Goal: Task Accomplishment & Management: Complete application form

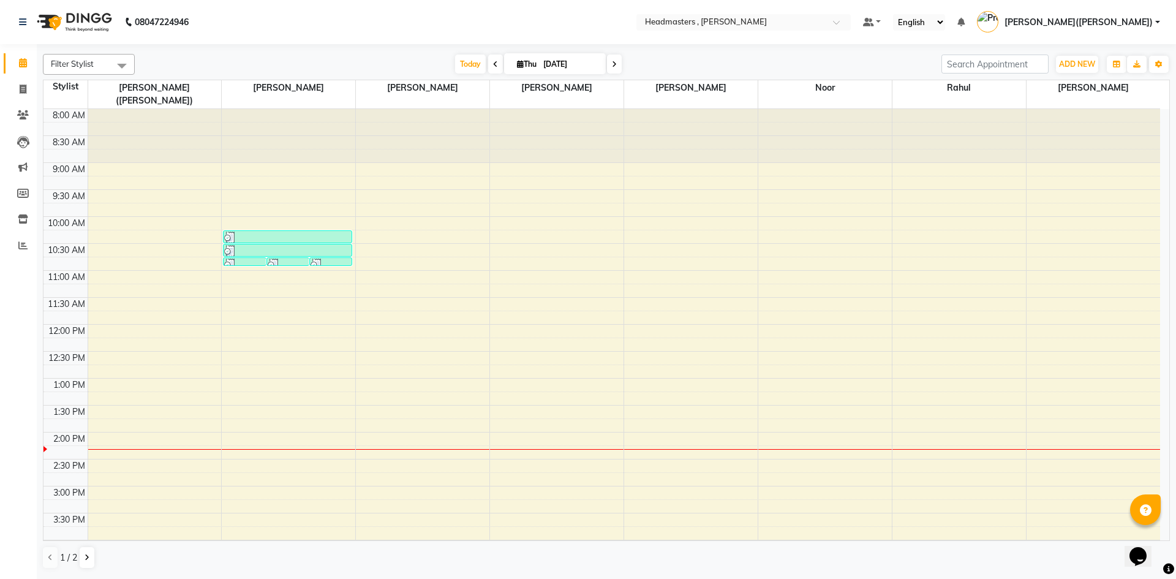
click at [1074, 421] on div "8:00 AM 8:30 AM 9:00 AM 9:30 AM 10:00 AM 10:30 AM 11:00 AM 11:30 AM 12:00 PM 12…" at bounding box center [601, 459] width 1117 height 700
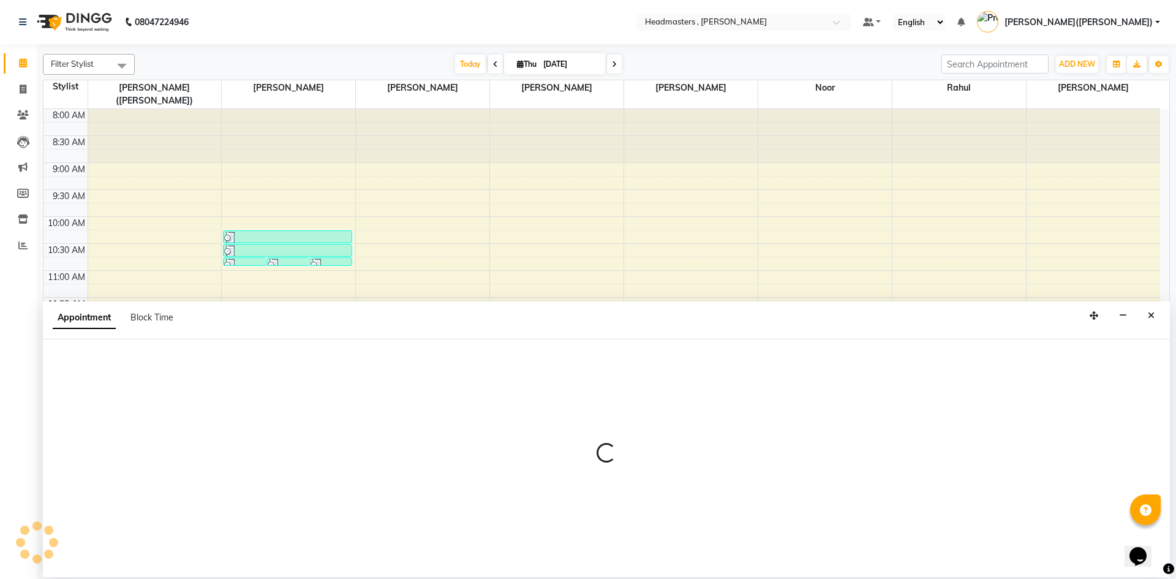
select select "86642"
select select "840"
select select "tentative"
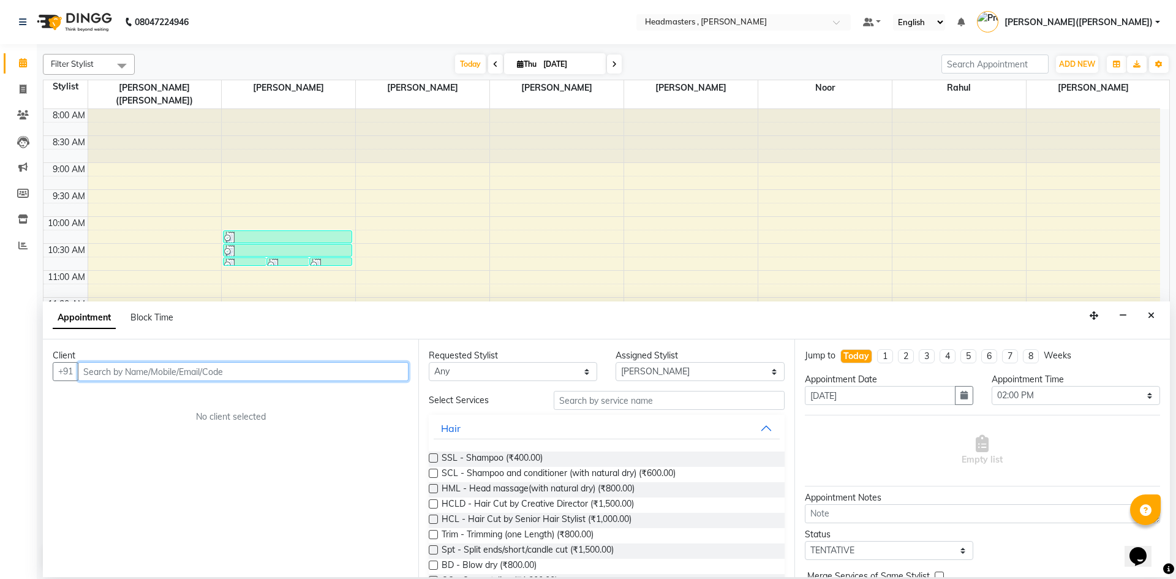
paste input "8557980030"
type input "8557980030"
click at [383, 366] on span "Add Client" at bounding box center [383, 371] width 41 height 11
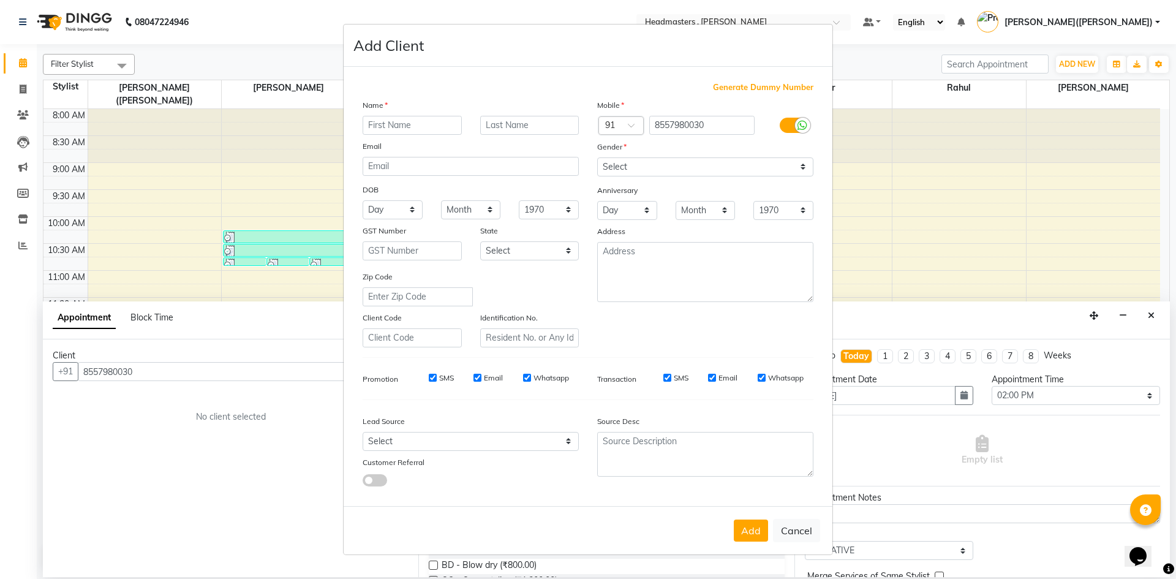
click at [407, 126] on input "text" at bounding box center [412, 125] width 99 height 19
type input "[PERSON_NAME]"
click at [497, 126] on input "text" at bounding box center [529, 125] width 99 height 19
type input "KAUR"
click at [649, 166] on select "Select [DEMOGRAPHIC_DATA] [DEMOGRAPHIC_DATA] Other Prefer Not To Say" at bounding box center [705, 166] width 216 height 19
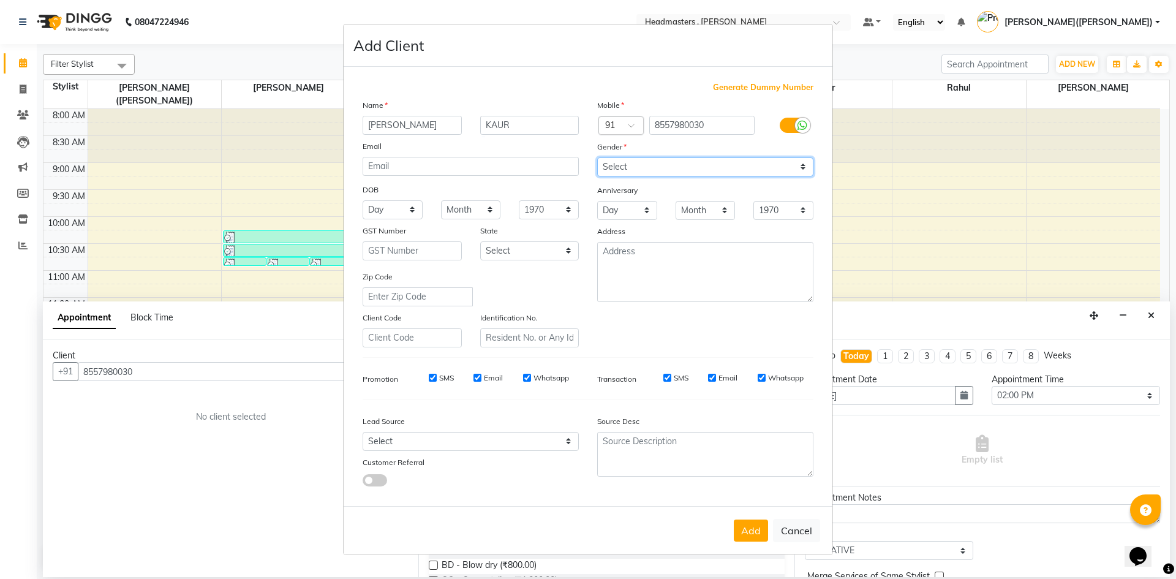
click at [649, 166] on select "Select [DEMOGRAPHIC_DATA] [DEMOGRAPHIC_DATA] Other Prefer Not To Say" at bounding box center [705, 166] width 216 height 19
select select "[DEMOGRAPHIC_DATA]"
click at [597, 157] on select "Select [DEMOGRAPHIC_DATA] [DEMOGRAPHIC_DATA] Other Prefer Not To Say" at bounding box center [705, 166] width 216 height 19
click at [752, 527] on button "Add" at bounding box center [751, 530] width 34 height 22
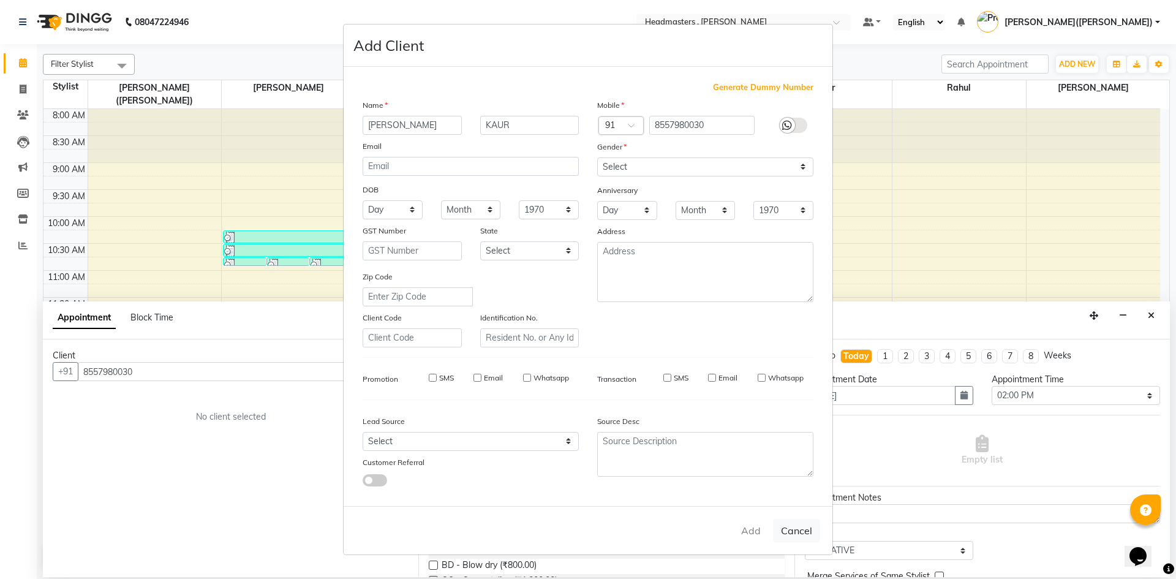
select select
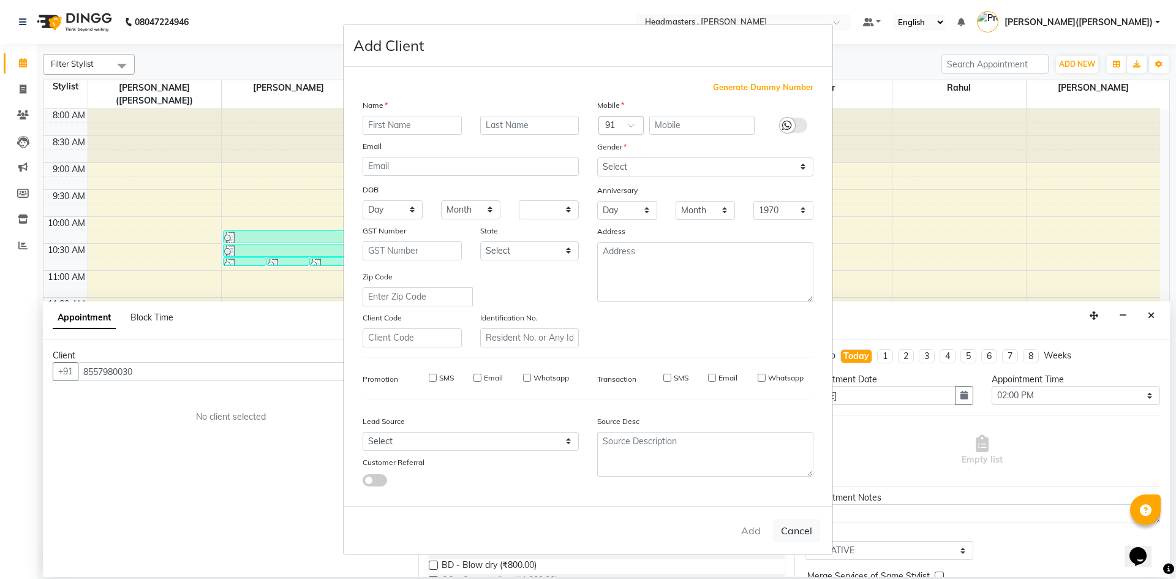
select select
checkbox input "false"
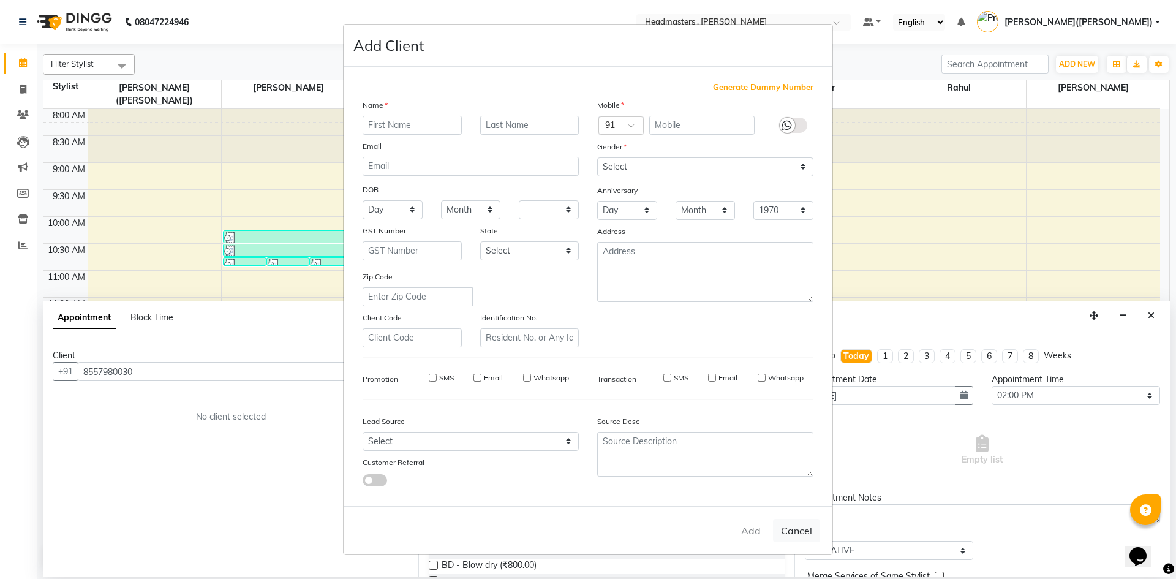
checkbox input "false"
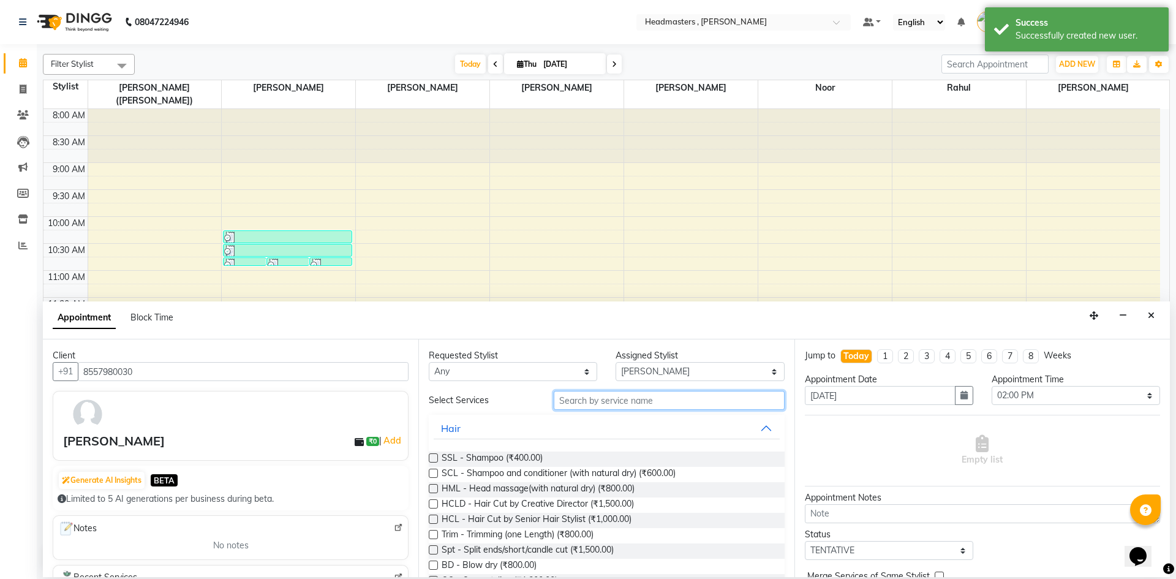
click at [587, 405] on input "text" at bounding box center [669, 400] width 231 height 19
type input "HAIR"
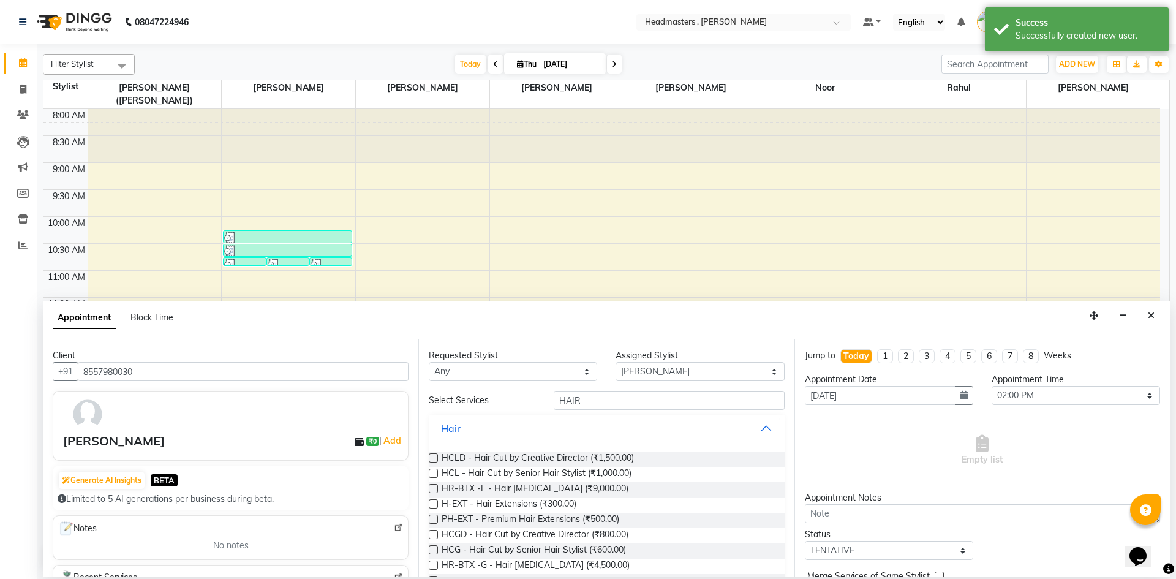
click at [434, 458] on label at bounding box center [433, 457] width 9 height 9
click at [434, 458] on input "checkbox" at bounding box center [433, 459] width 8 height 8
click at [434, 458] on label at bounding box center [433, 457] width 9 height 9
click at [434, 458] on input "checkbox" at bounding box center [433, 459] width 8 height 8
checkbox input "false"
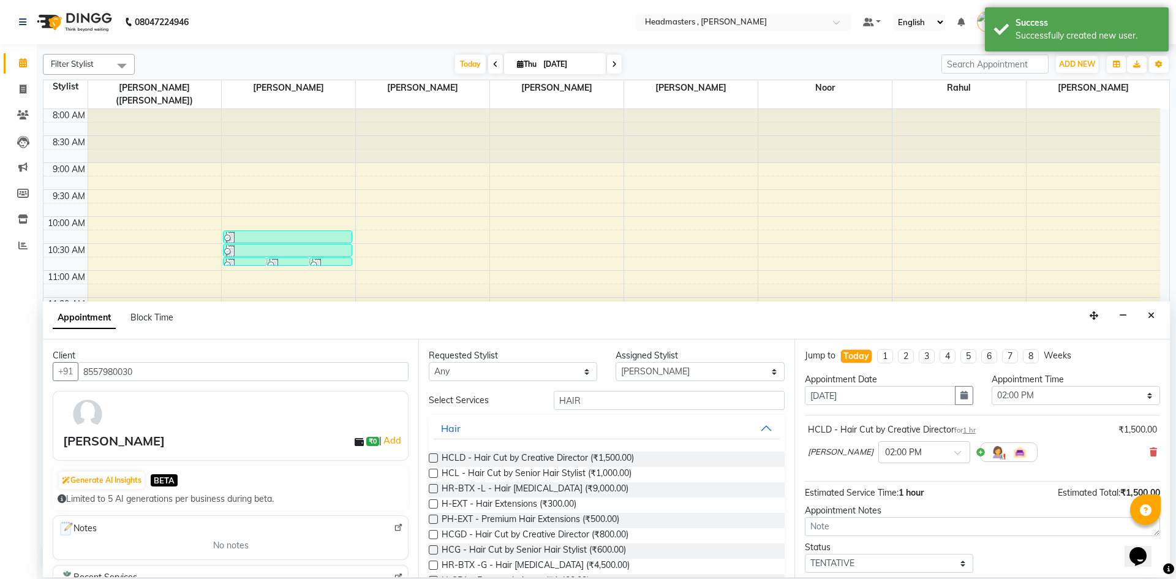
scroll to position [53, 0]
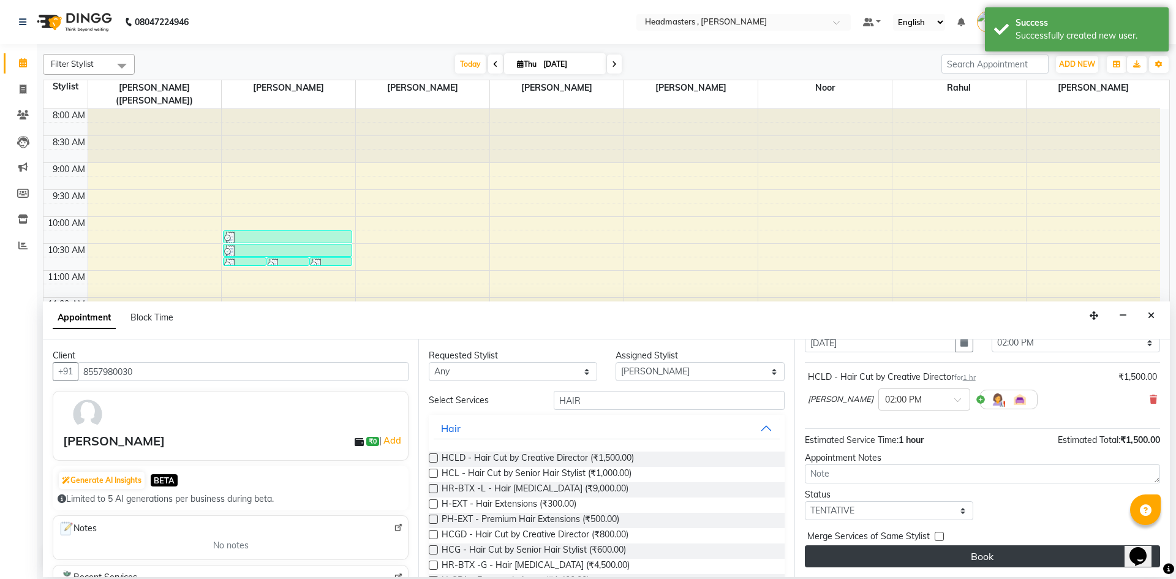
click at [1002, 553] on button "Book" at bounding box center [982, 556] width 355 height 22
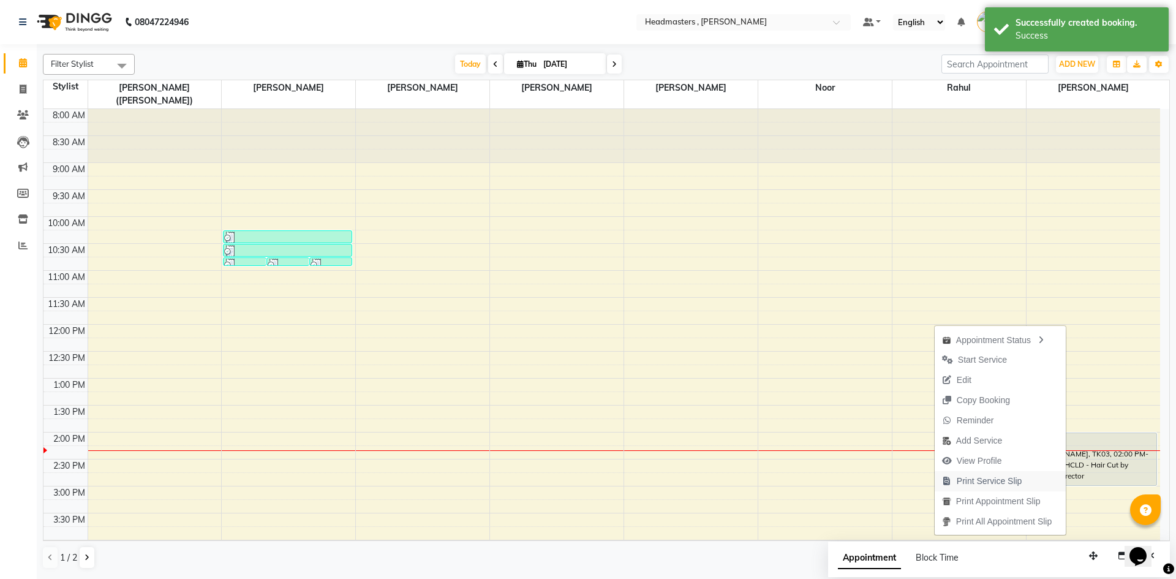
click at [1003, 480] on span "Print Service Slip" at bounding box center [990, 481] width 66 height 13
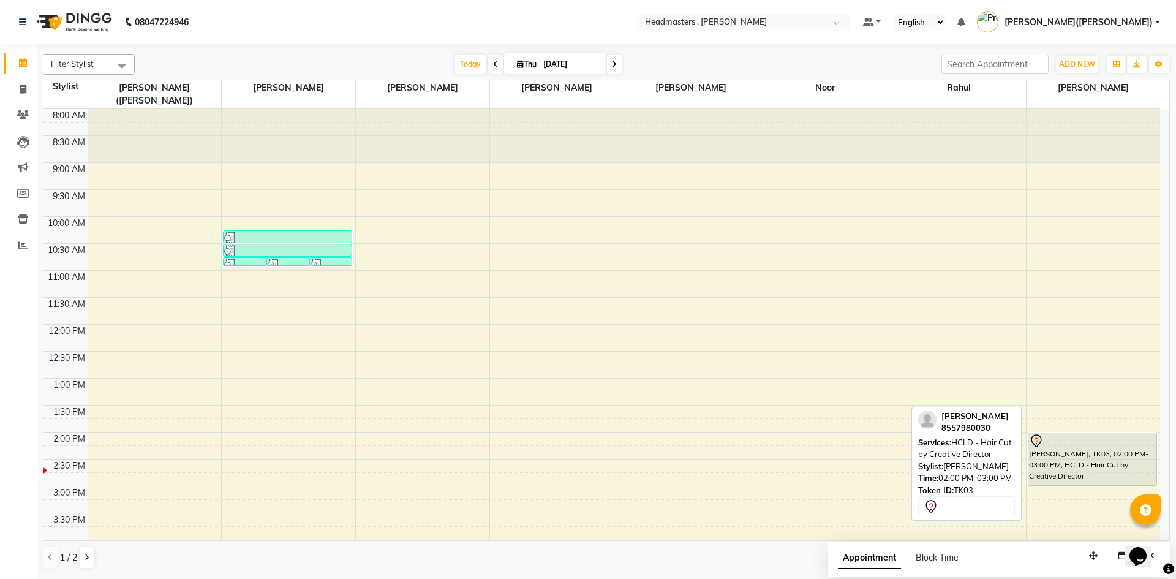
click at [1049, 451] on div "[PERSON_NAME], TK03, 02:00 PM-03:00 PM, HCLD - Hair Cut by Creative Director" at bounding box center [1093, 459] width 128 height 52
select select "7"
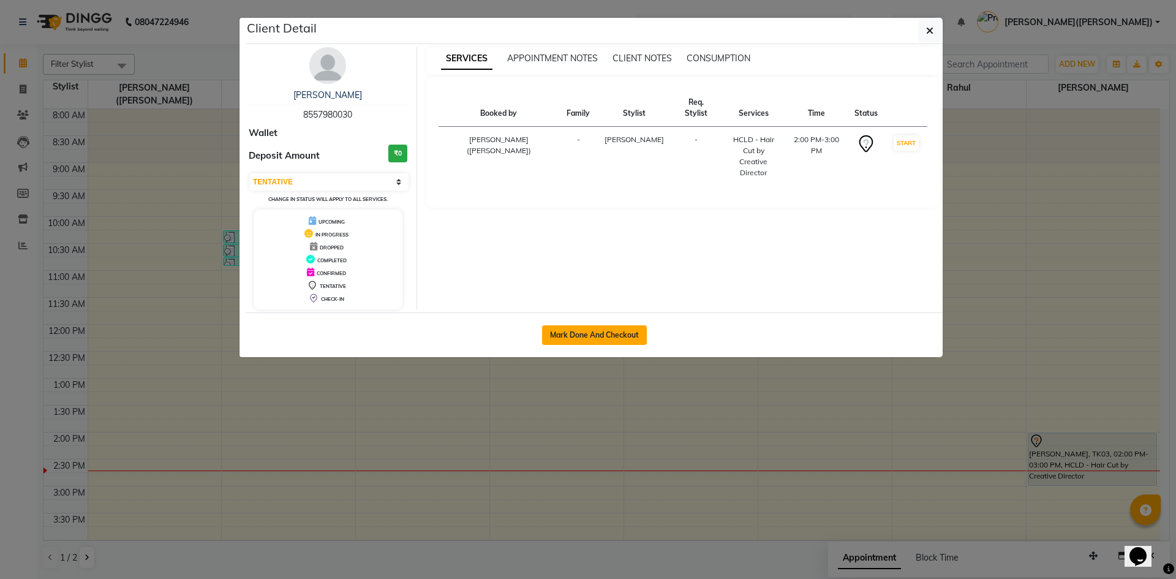
click at [584, 337] on button "Mark Done And Checkout" at bounding box center [594, 335] width 105 height 20
select select "8566"
select select "service"
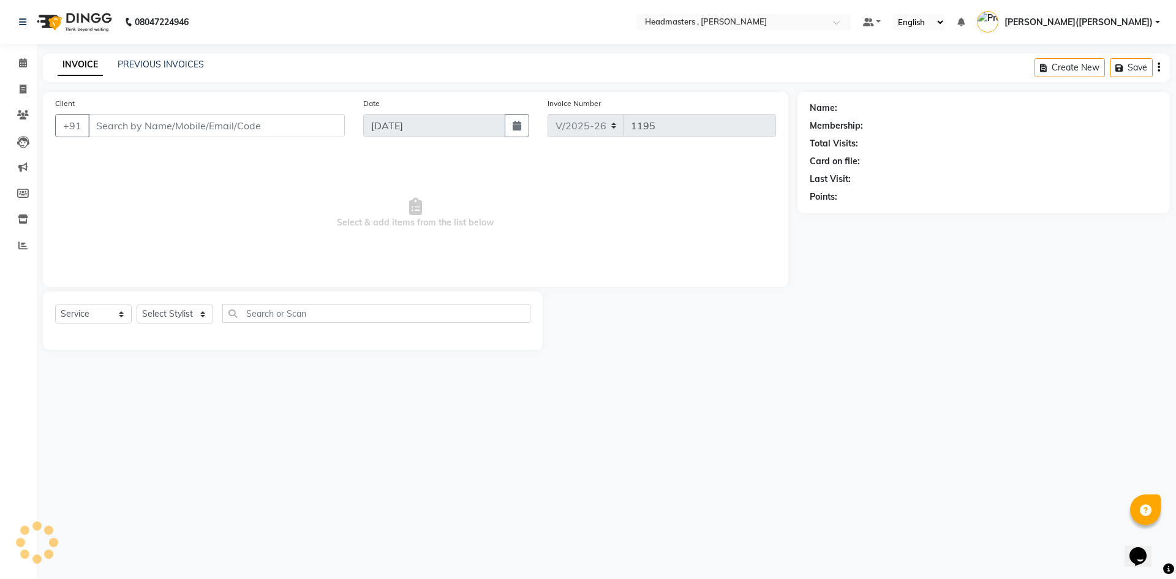
type input "8557980030"
select select "86642"
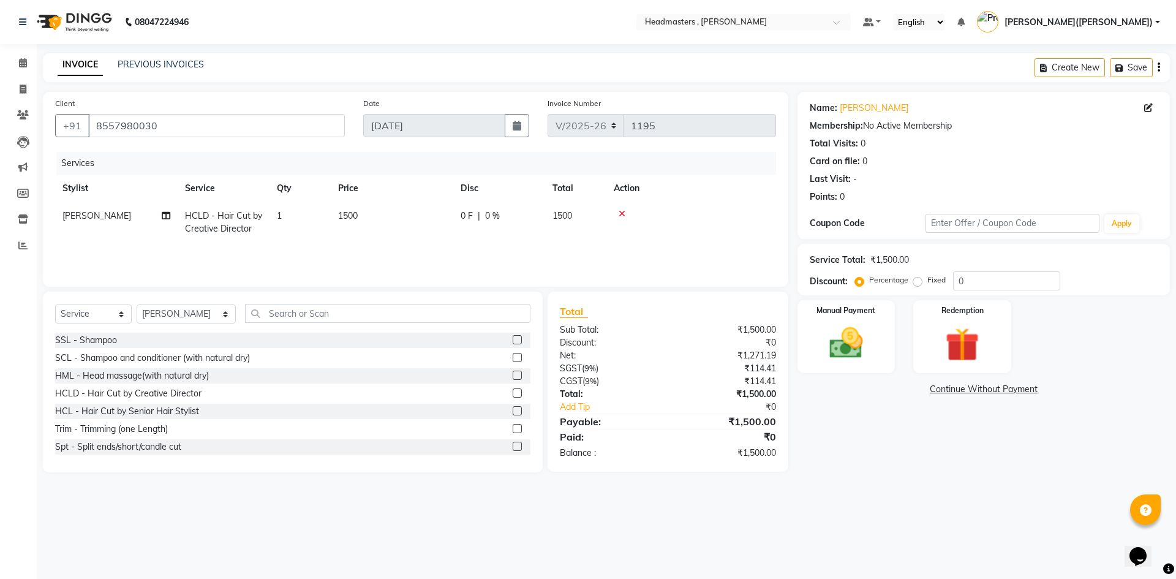
click at [927, 281] on label "Fixed" at bounding box center [936, 279] width 18 height 11
click at [918, 281] on input "Fixed" at bounding box center [920, 280] width 9 height 9
radio input "true"
click at [970, 281] on input "0" at bounding box center [1006, 280] width 107 height 19
type input "0800"
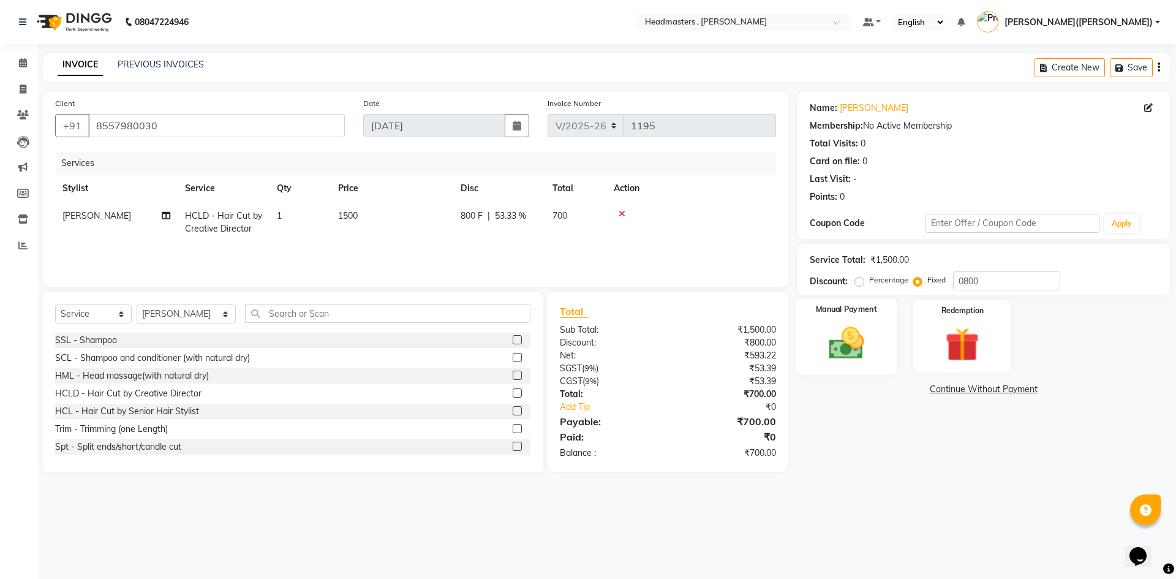
click at [856, 342] on img at bounding box center [846, 343] width 57 height 40
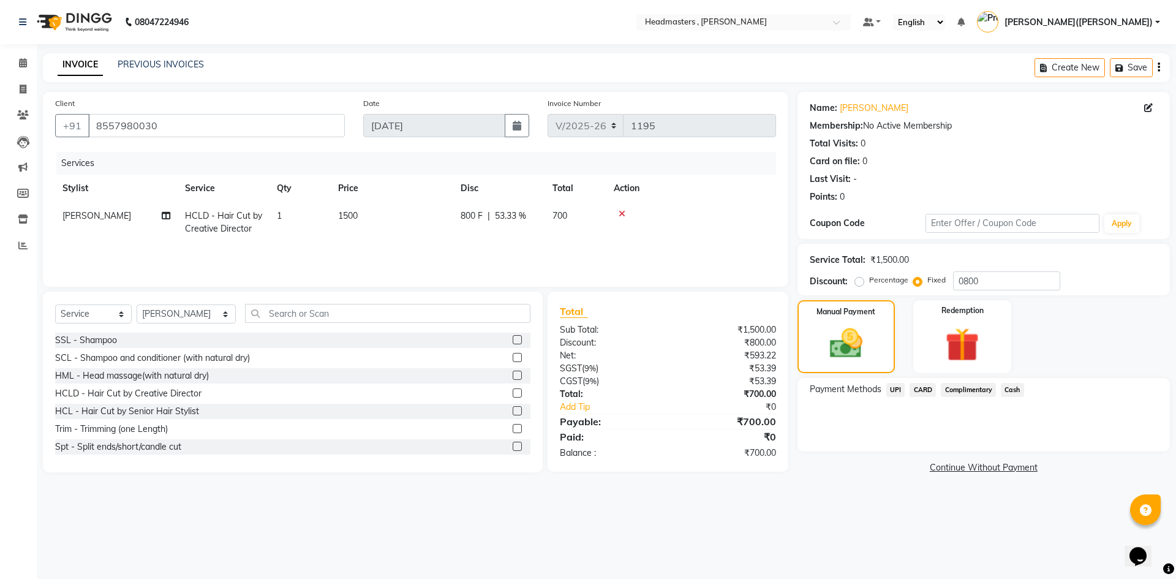
click at [896, 391] on span "UPI" at bounding box center [895, 390] width 19 height 14
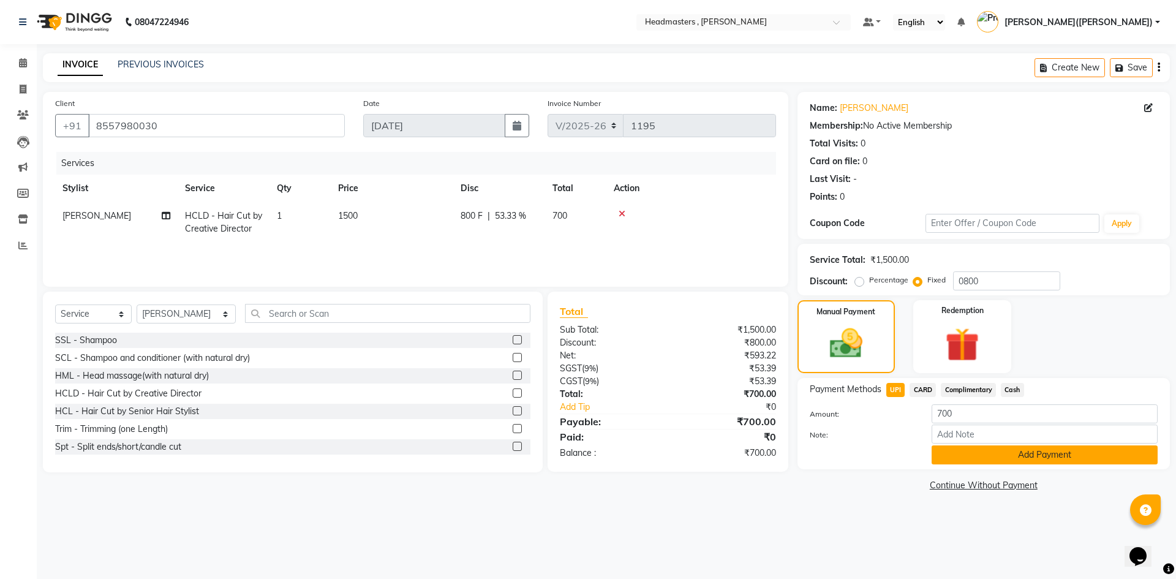
click at [983, 451] on button "Add Payment" at bounding box center [1045, 454] width 226 height 19
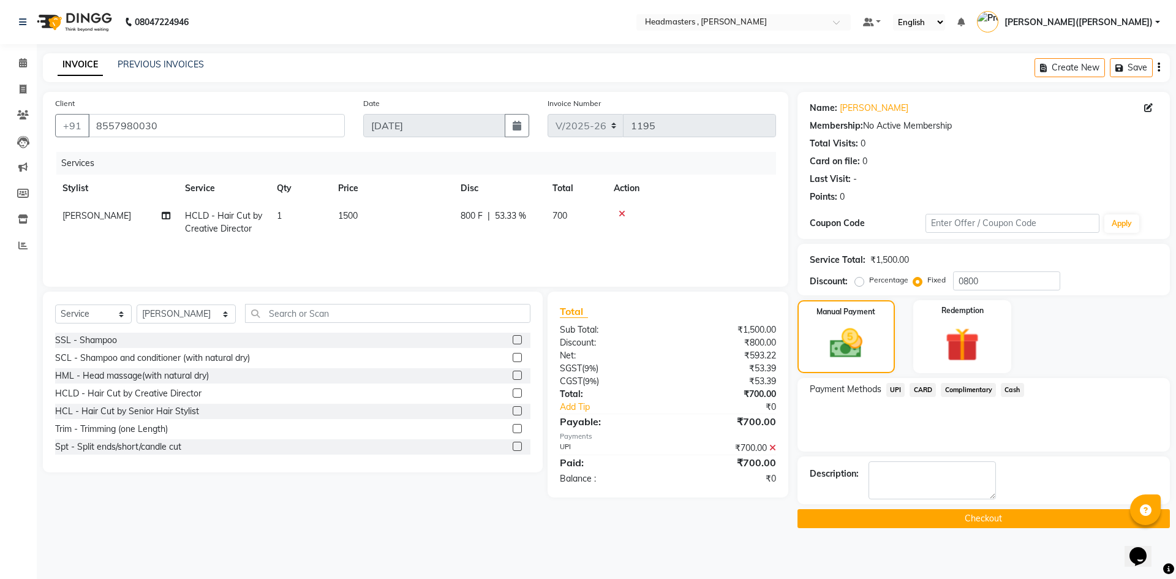
click at [963, 512] on button "Checkout" at bounding box center [984, 518] width 372 height 19
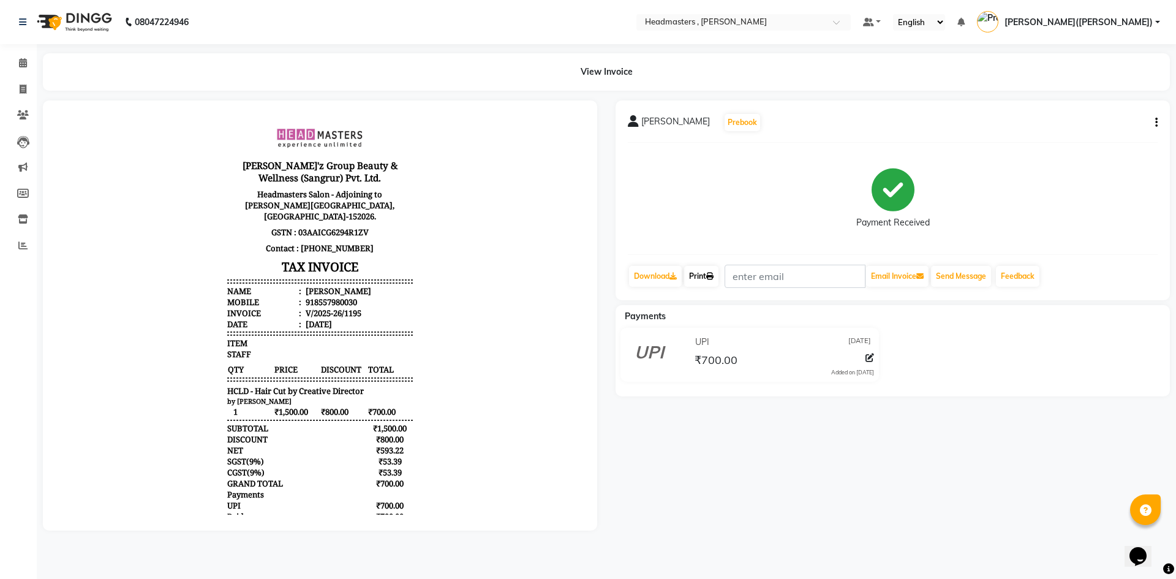
click at [714, 278] on icon at bounding box center [709, 276] width 7 height 7
